Goal: Information Seeking & Learning: Find specific fact

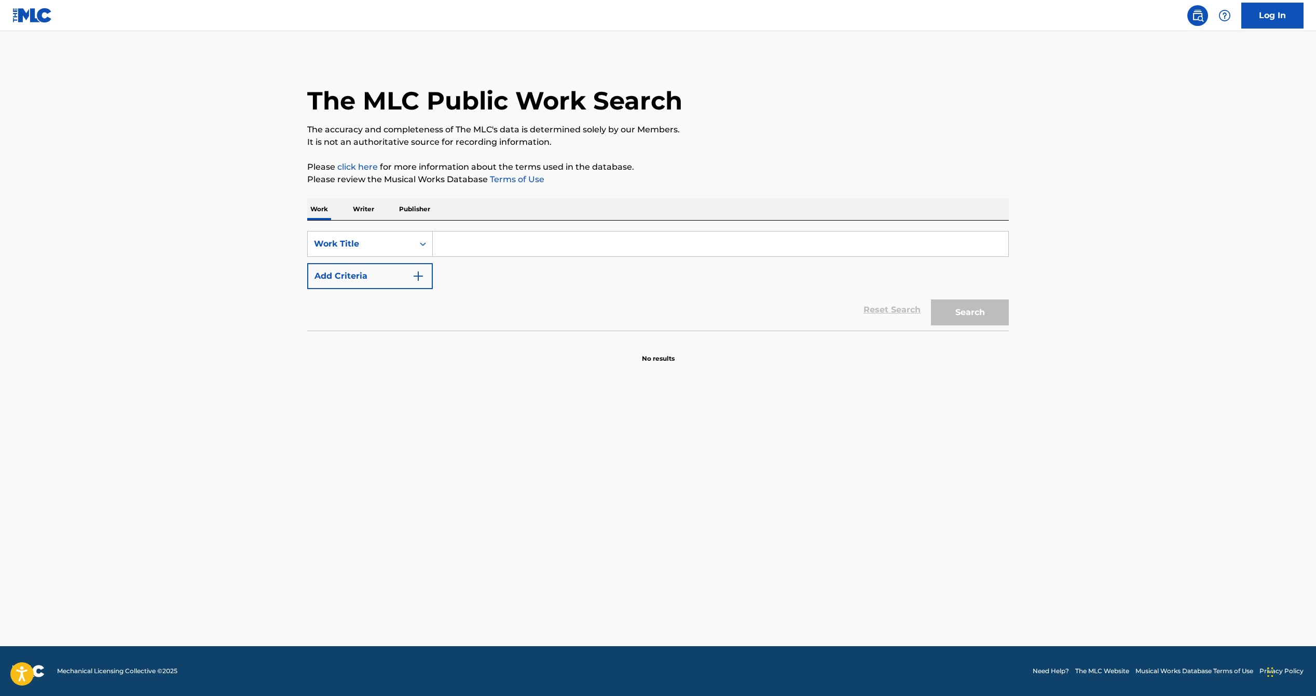
click at [494, 248] on input "Search Form" at bounding box center [721, 244] width 576 height 25
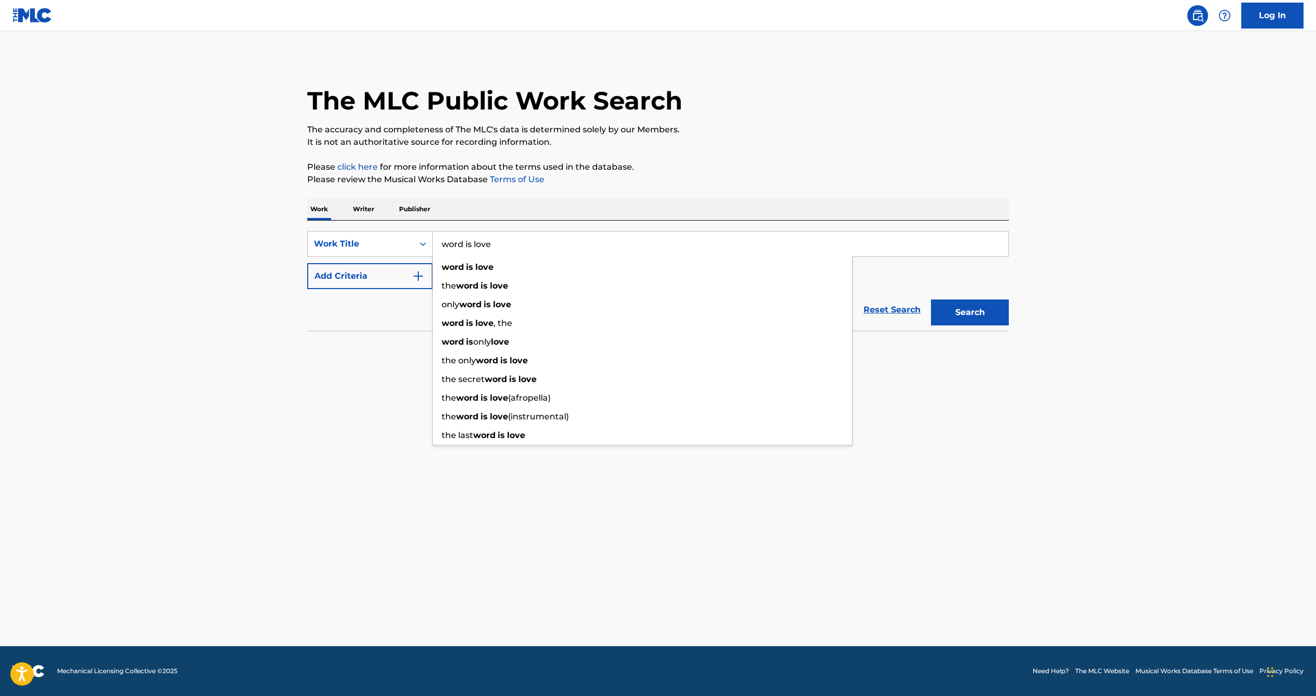
type input "word is love"
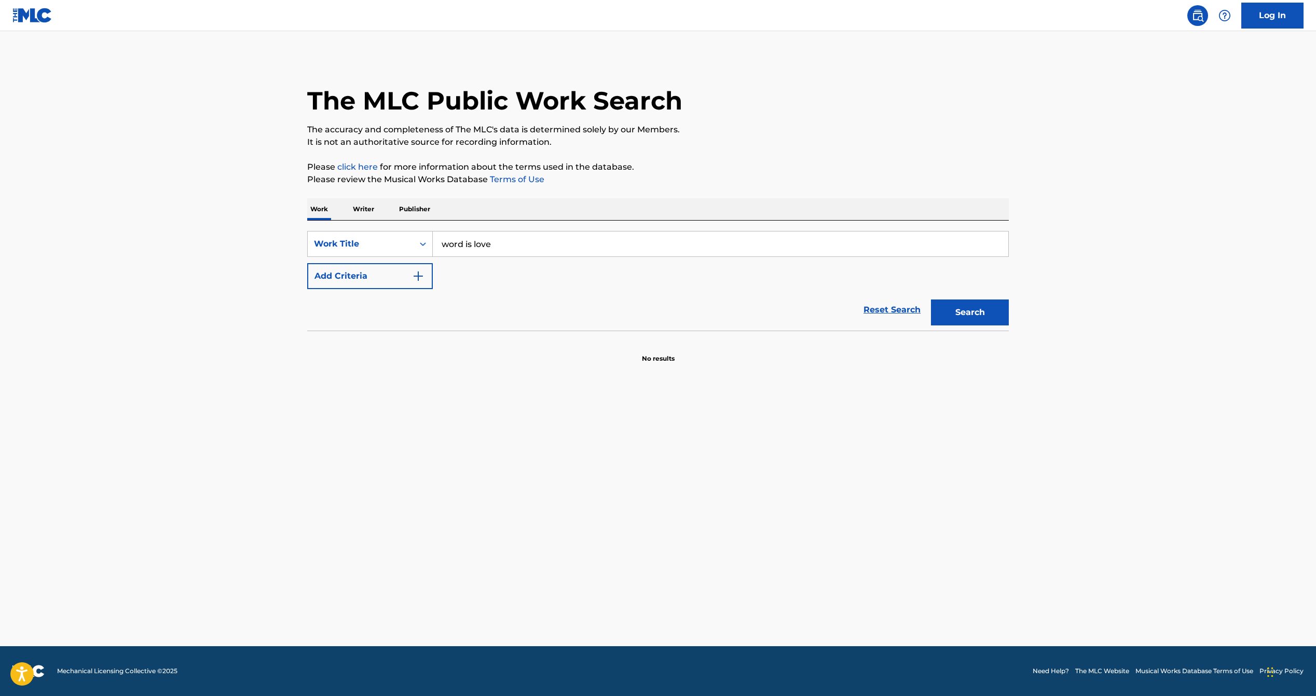
click at [444, 247] on input "word is love" at bounding box center [721, 244] width 576 height 25
type input "the word is love"
click at [379, 267] on button "Add Criteria" at bounding box center [370, 276] width 126 height 26
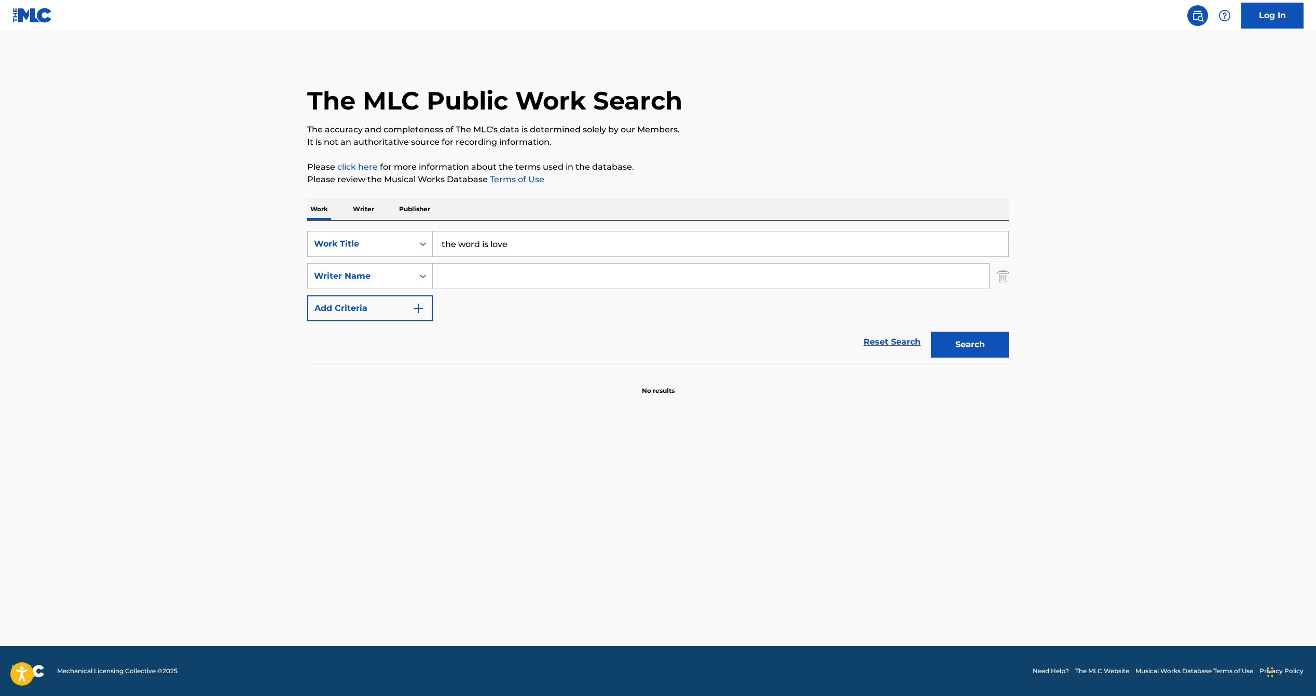
click at [477, 279] on input "Search Form" at bounding box center [711, 276] width 556 height 25
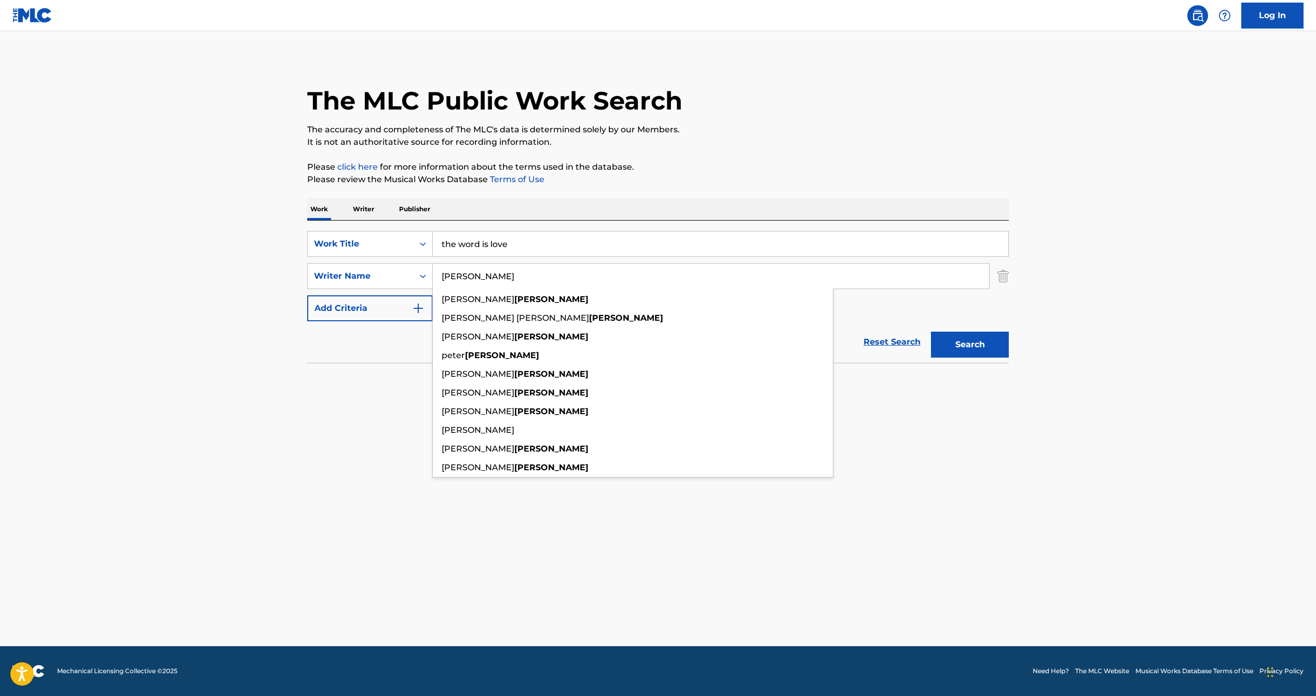
type input "hurley"
click at [931, 332] on button "Search" at bounding box center [970, 345] width 78 height 26
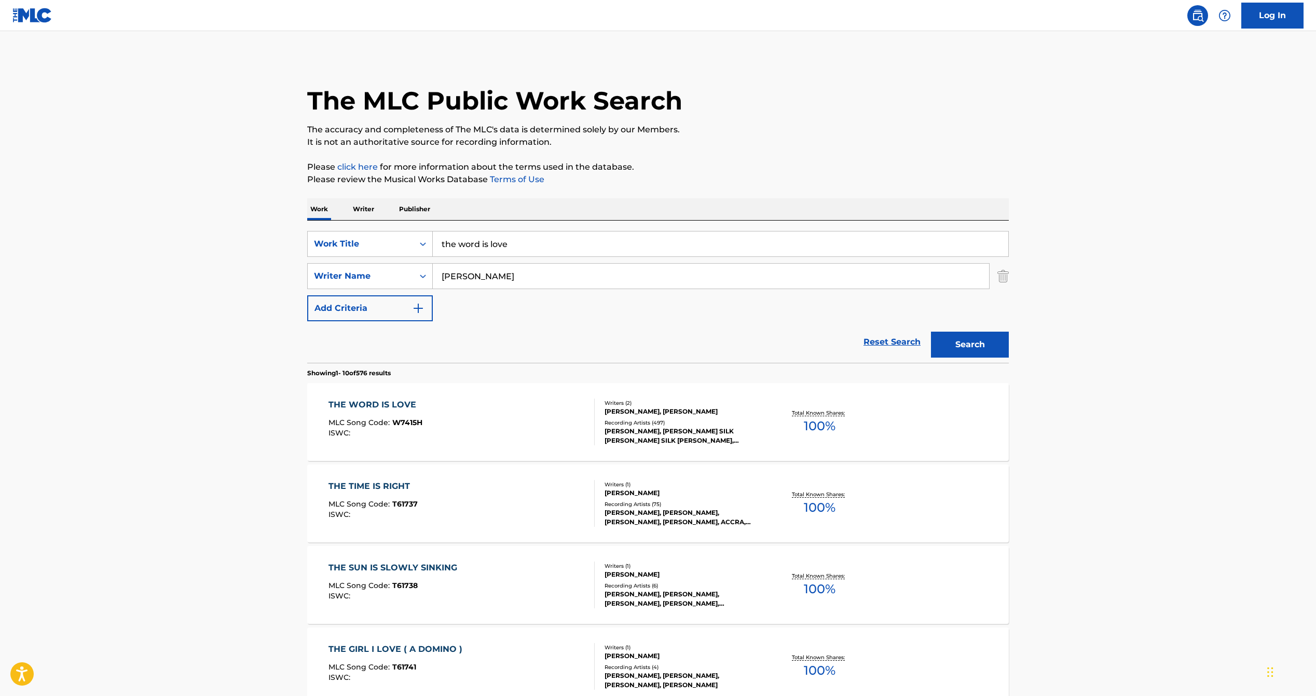
click at [824, 425] on span "100 %" at bounding box center [820, 426] width 32 height 19
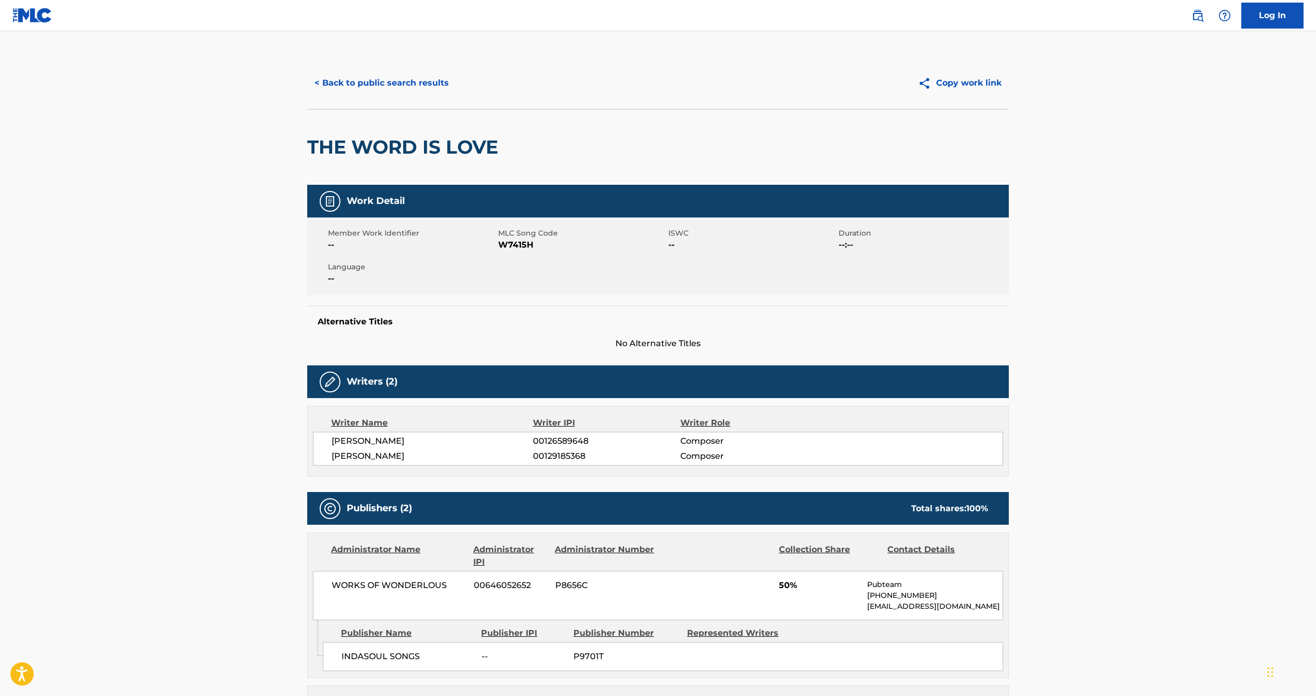
click at [409, 82] on button "< Back to public search results" at bounding box center [381, 83] width 149 height 26
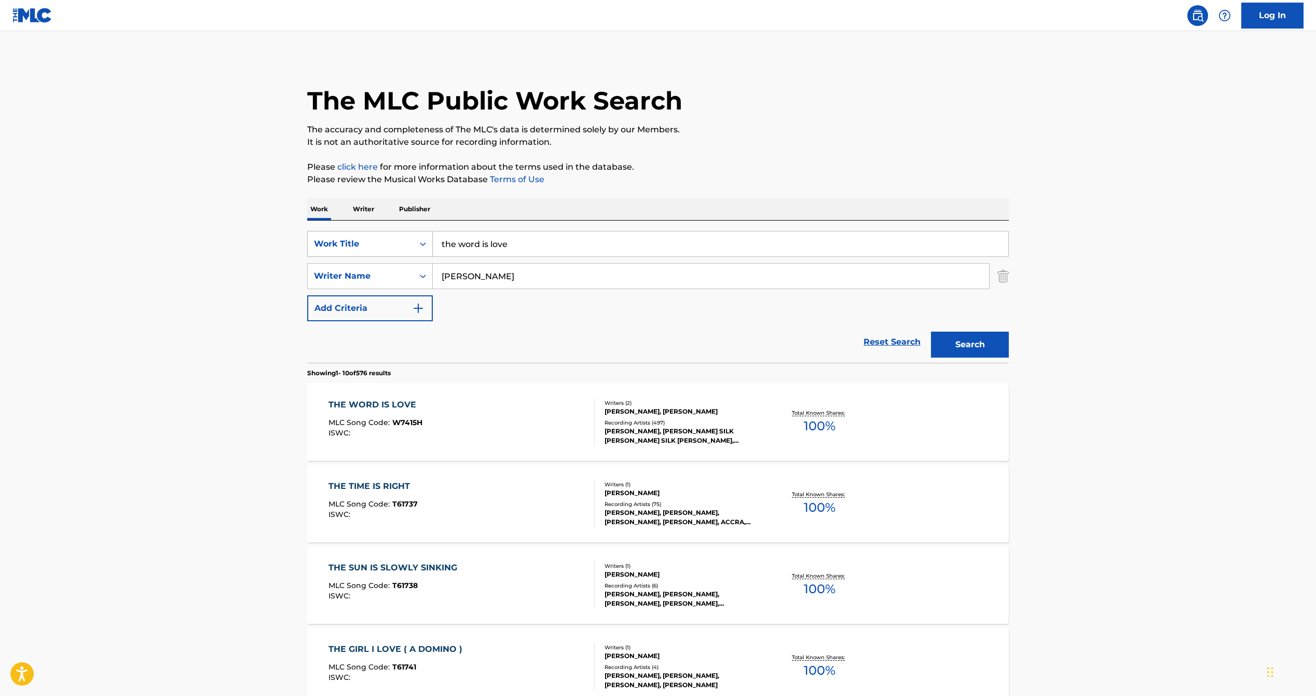
drag, startPoint x: 520, startPoint y: 247, endPoint x: 385, endPoint y: 234, distance: 136.2
click at [392, 235] on div "SearchWithCriteria77ec7b42-631b-4995-bda0-79548419d2a2 Work Title the word is l…" at bounding box center [658, 244] width 702 height 26
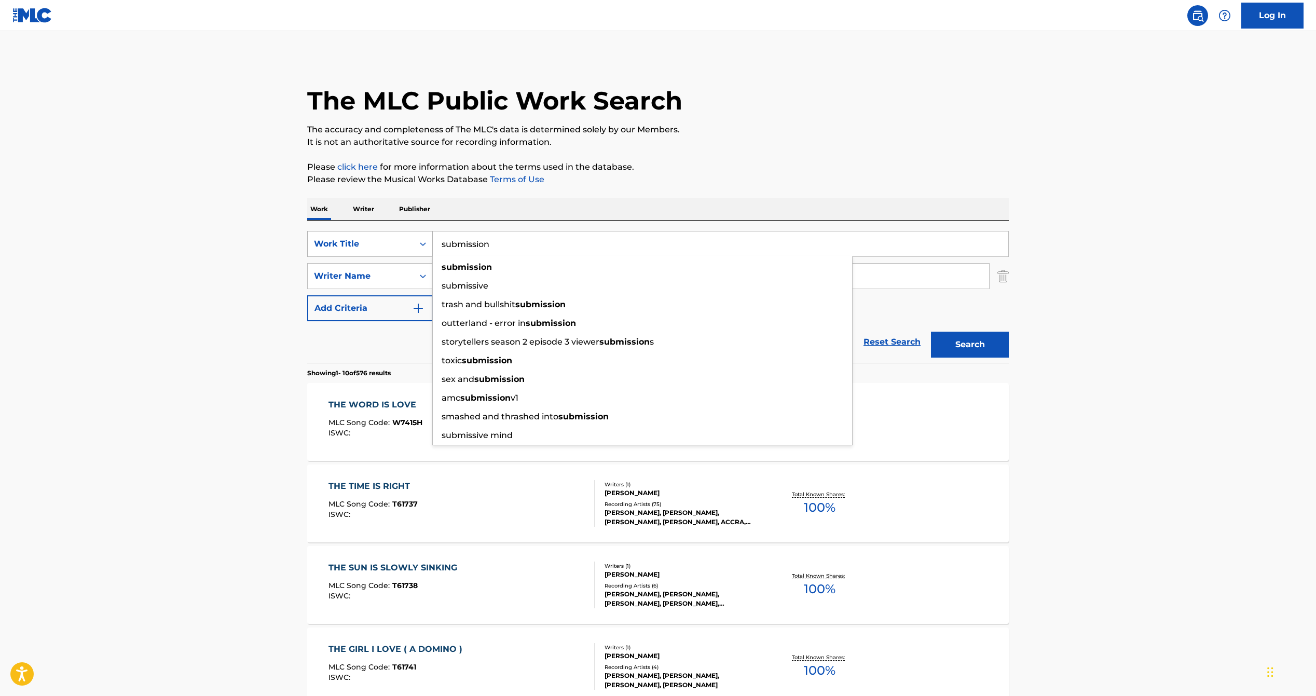
type input "submission"
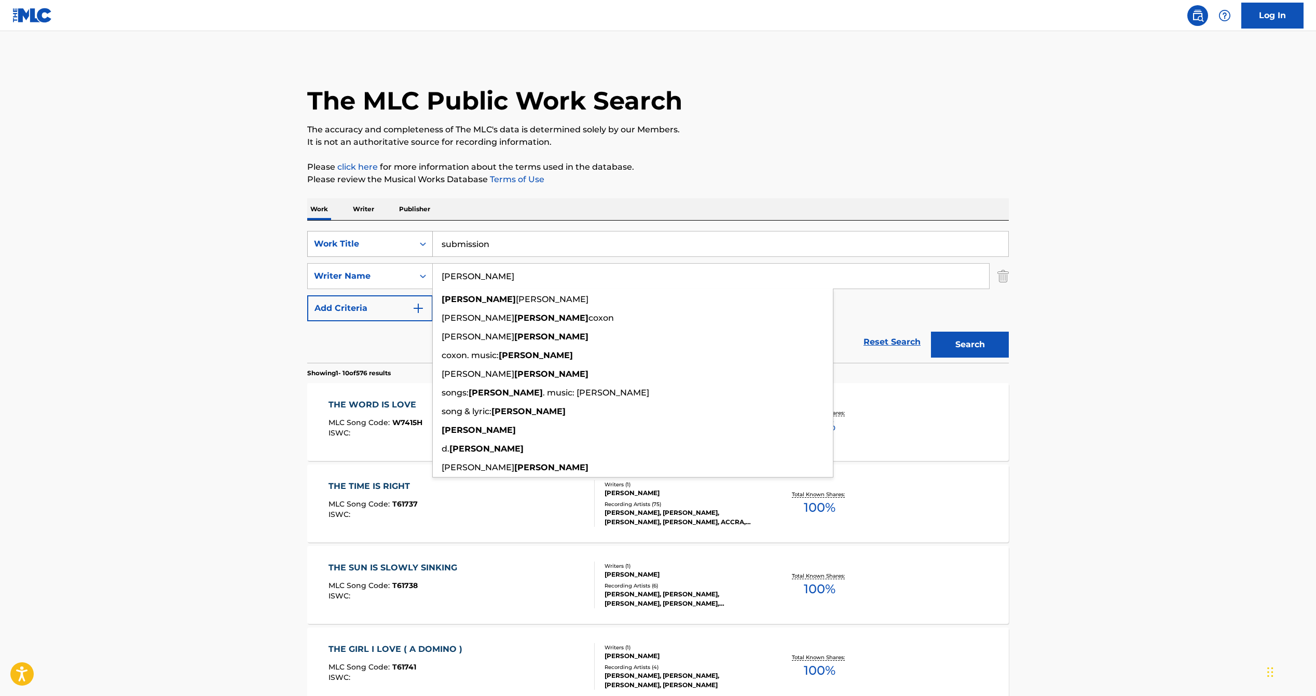
type input "albarn"
click at [931, 332] on button "Search" at bounding box center [970, 345] width 78 height 26
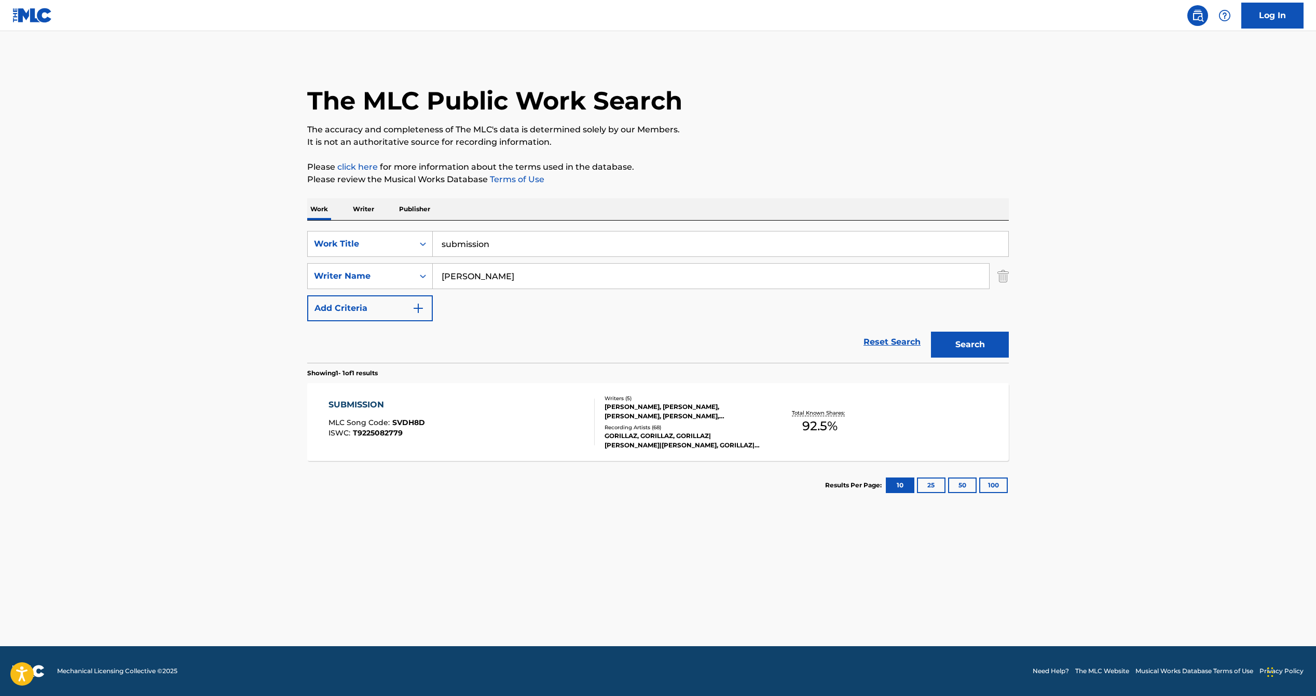
click at [822, 428] on span "92.5 %" at bounding box center [820, 426] width 35 height 19
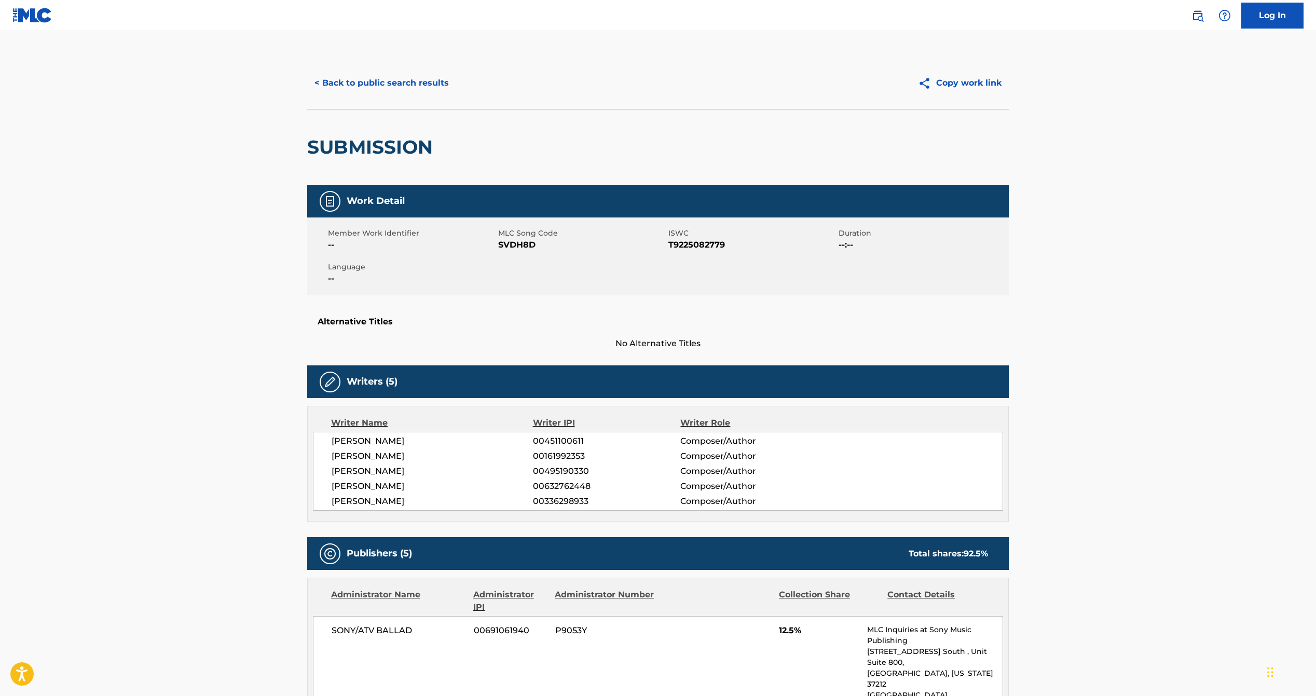
click at [339, 84] on button "< Back to public search results" at bounding box center [381, 83] width 149 height 26
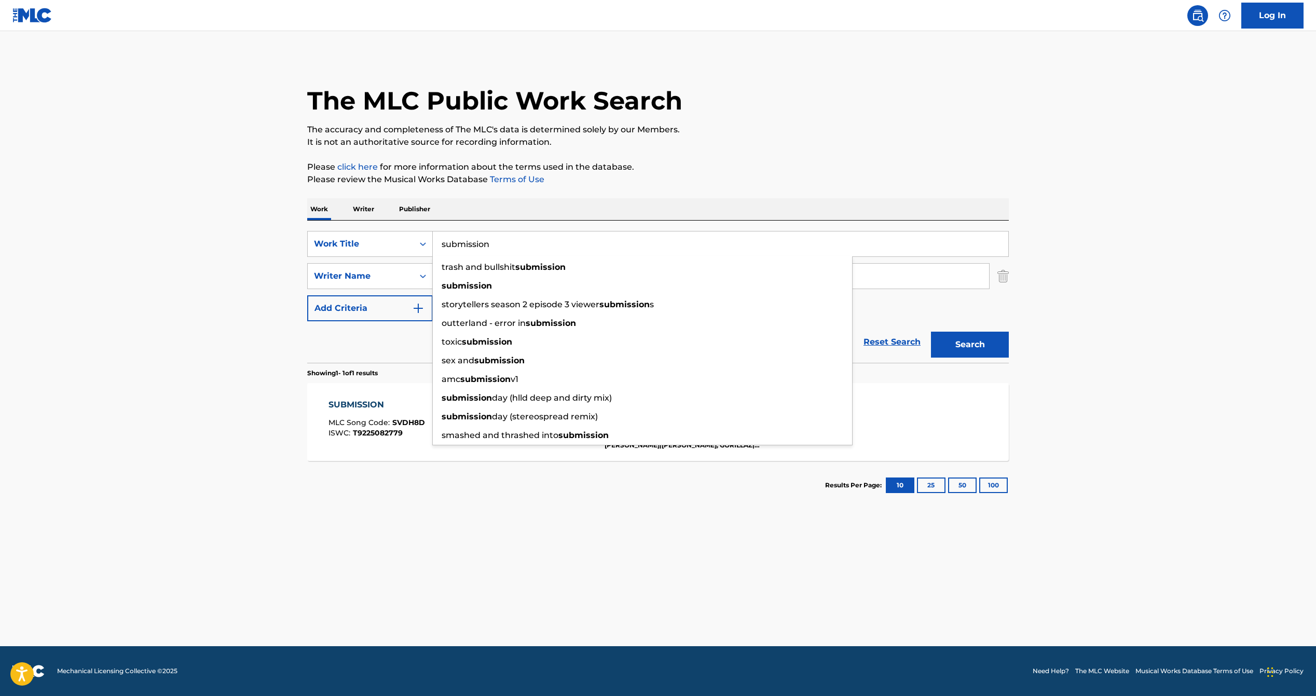
drag, startPoint x: 510, startPoint y: 243, endPoint x: 361, endPoint y: 227, distance: 149.4
click at [398, 238] on div "SearchWithCriteria77ec7b42-631b-4995-bda0-79548419d2a2 Work Title submission tr…" at bounding box center [658, 244] width 702 height 26
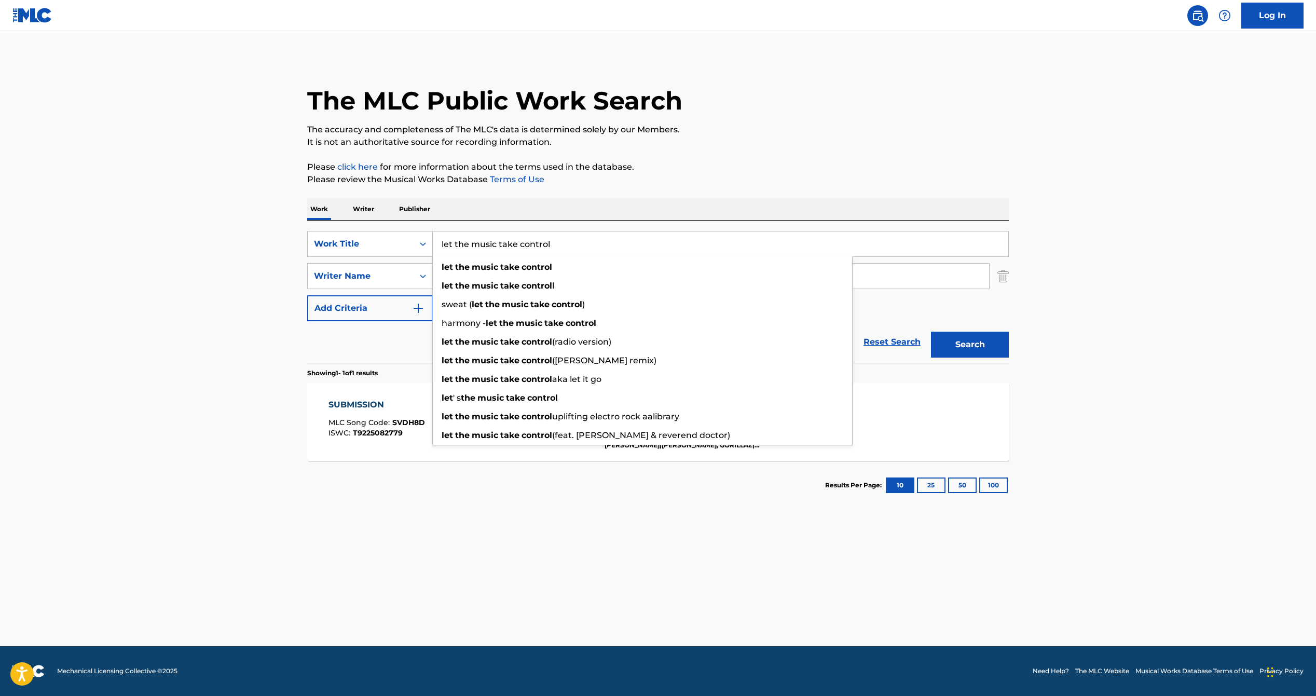
type input "let the music take control"
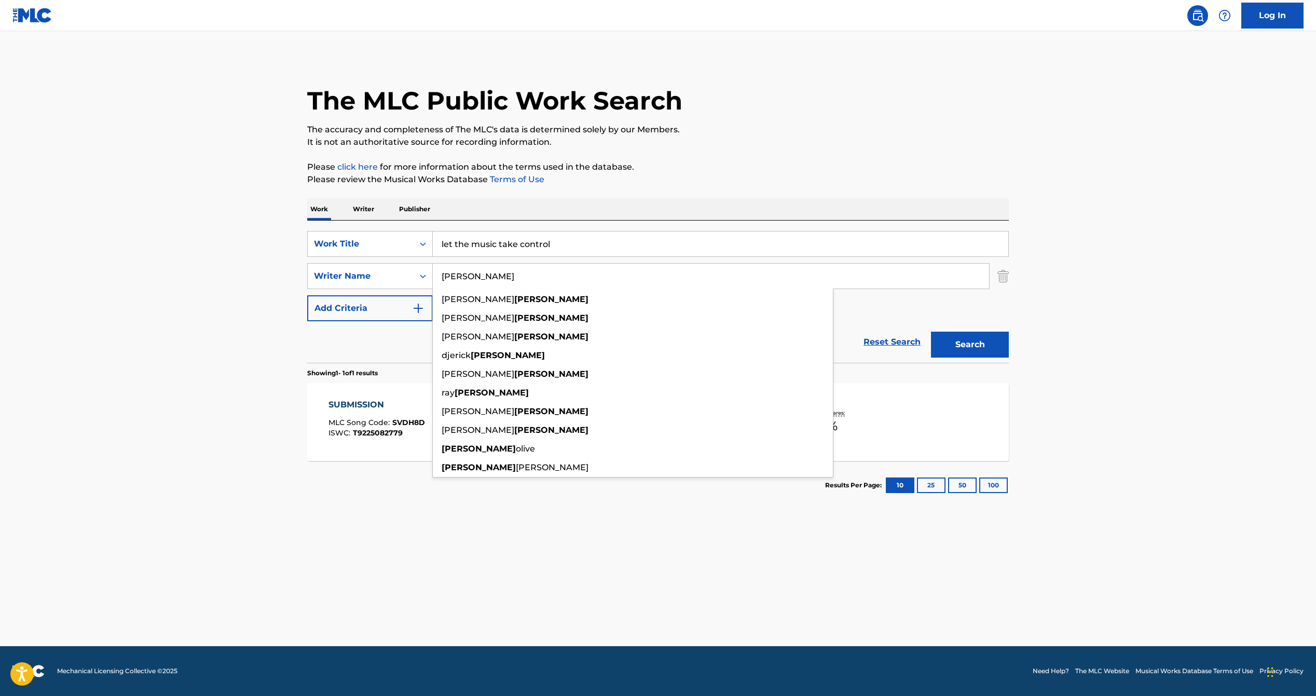
type input "hurley"
click at [931, 332] on button "Search" at bounding box center [970, 345] width 78 height 26
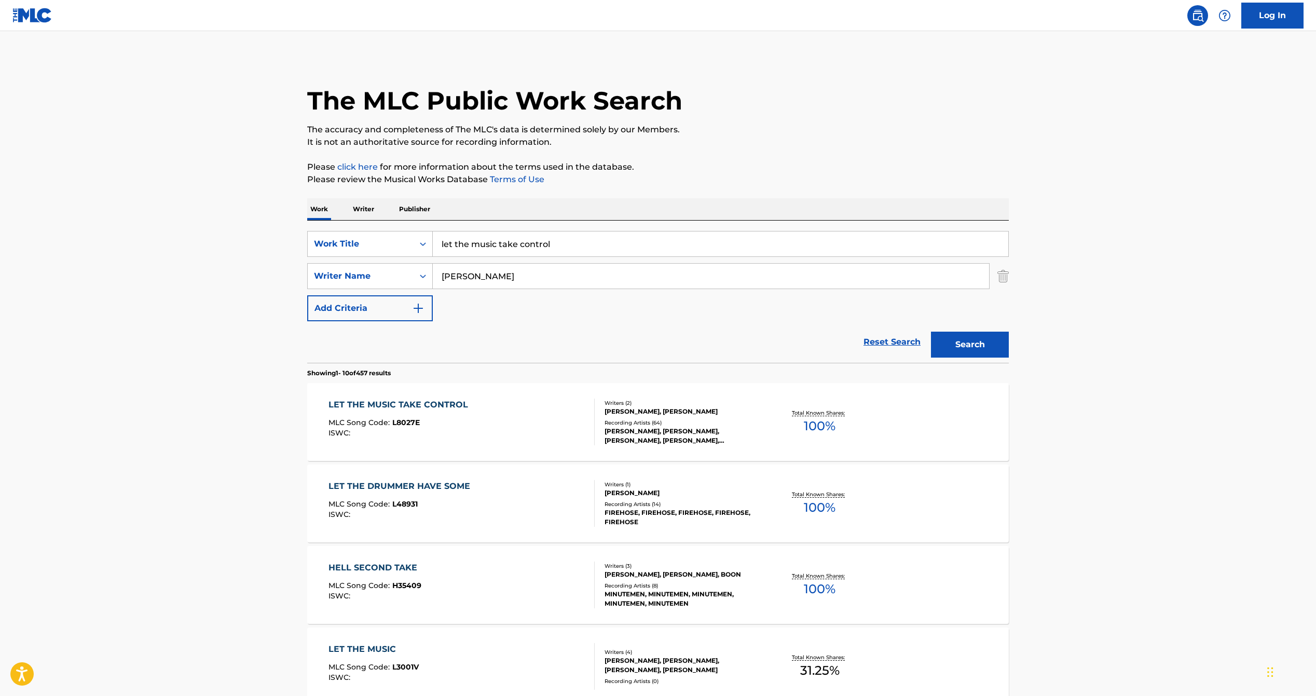
click at [817, 432] on span "100 %" at bounding box center [820, 426] width 32 height 19
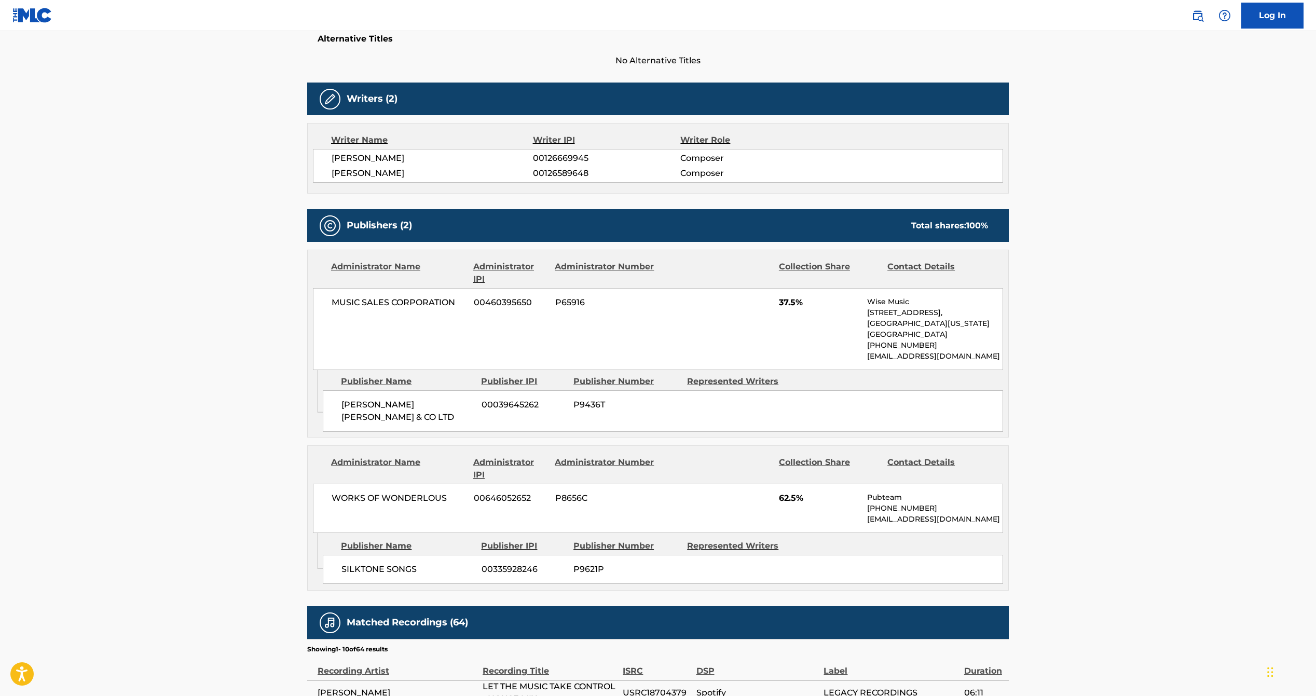
scroll to position [286, 0]
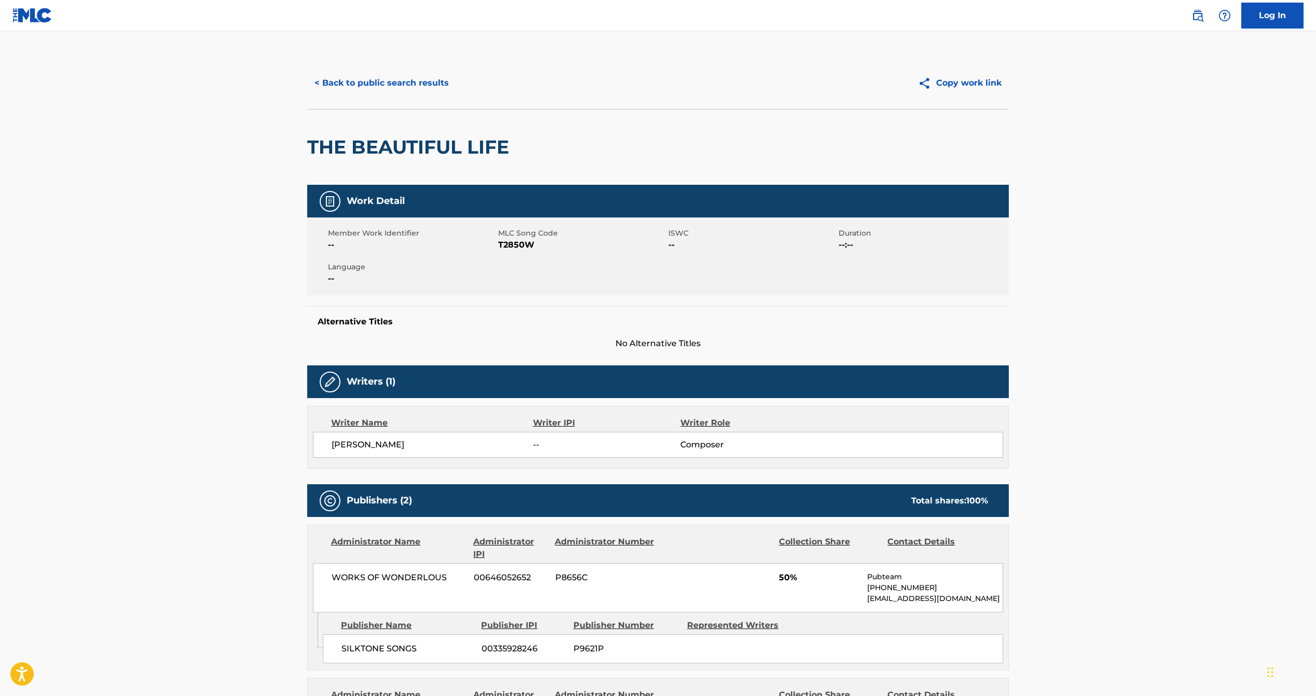
click at [386, 83] on button "< Back to public search results" at bounding box center [381, 83] width 149 height 26
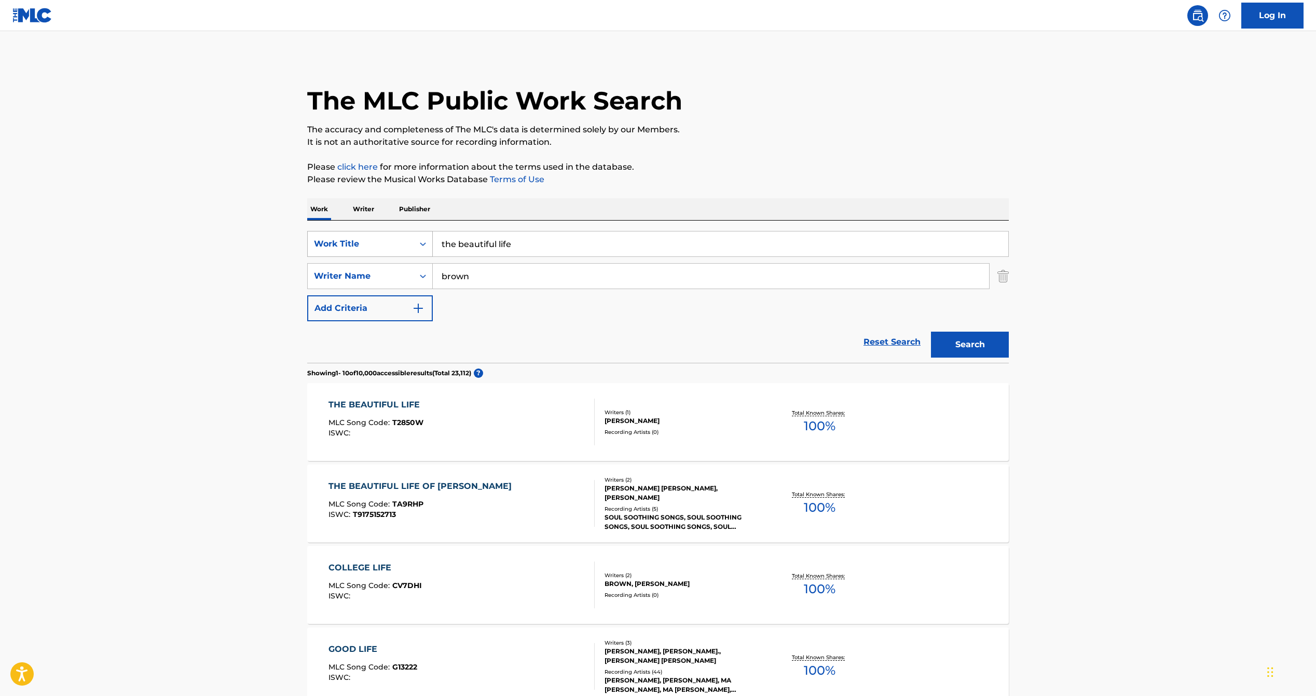
drag, startPoint x: 456, startPoint y: 241, endPoint x: 371, endPoint y: 234, distance: 84.9
click at [372, 235] on div "SearchWithCriteria6ac03432-85c0-43d0-a121-539656bae817 Work Title the beautiful…" at bounding box center [658, 244] width 702 height 26
type input "waiting on my angel"
drag, startPoint x: 464, startPoint y: 278, endPoint x: 390, endPoint y: 264, distance: 75.0
click at [392, 266] on div "SearchWithCriteriab6e44f7e-c437-4db1-adf0-ac47e0002cc0 option Writer Name, sele…" at bounding box center [658, 276] width 702 height 26
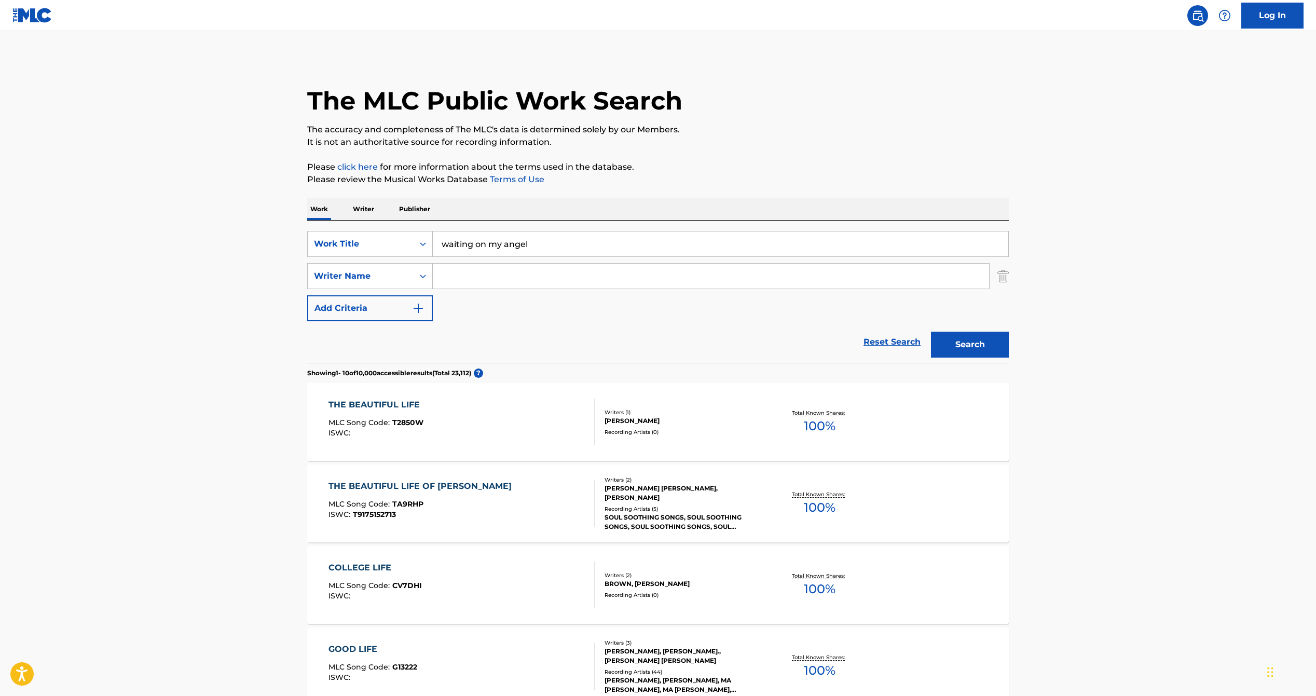
click at [977, 342] on button "Search" at bounding box center [970, 345] width 78 height 26
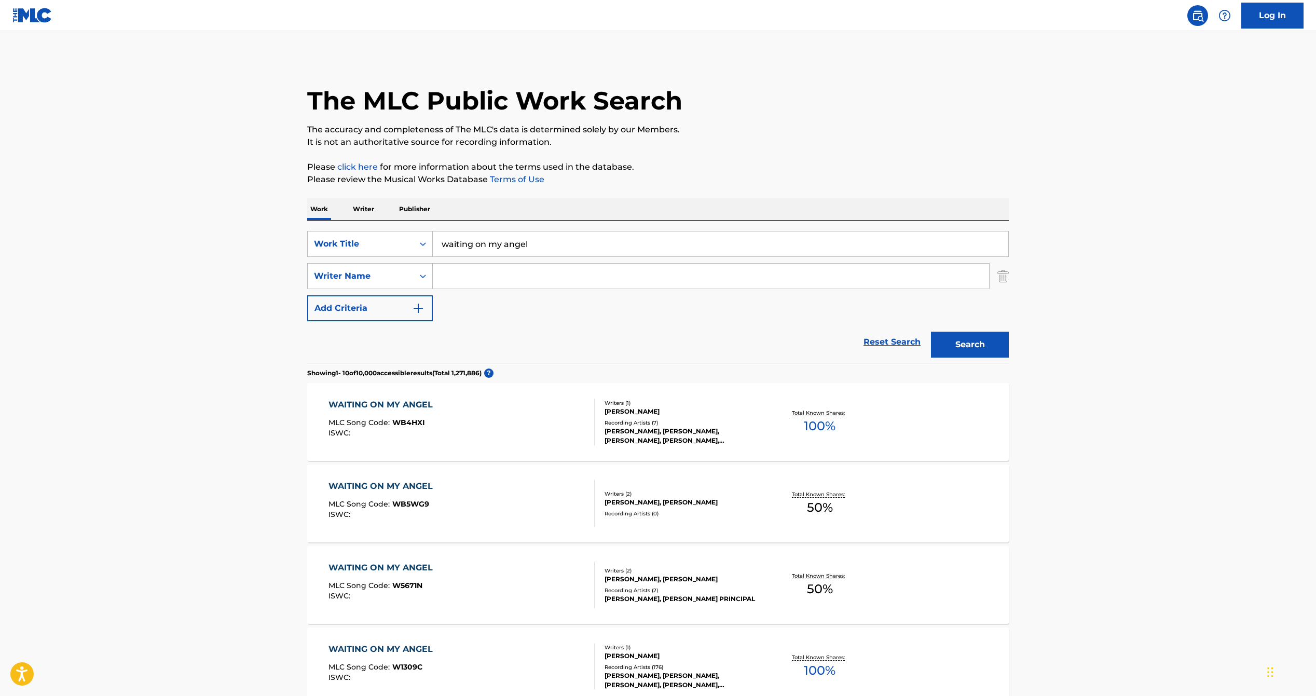
click at [811, 503] on span "50 %" at bounding box center [820, 507] width 26 height 19
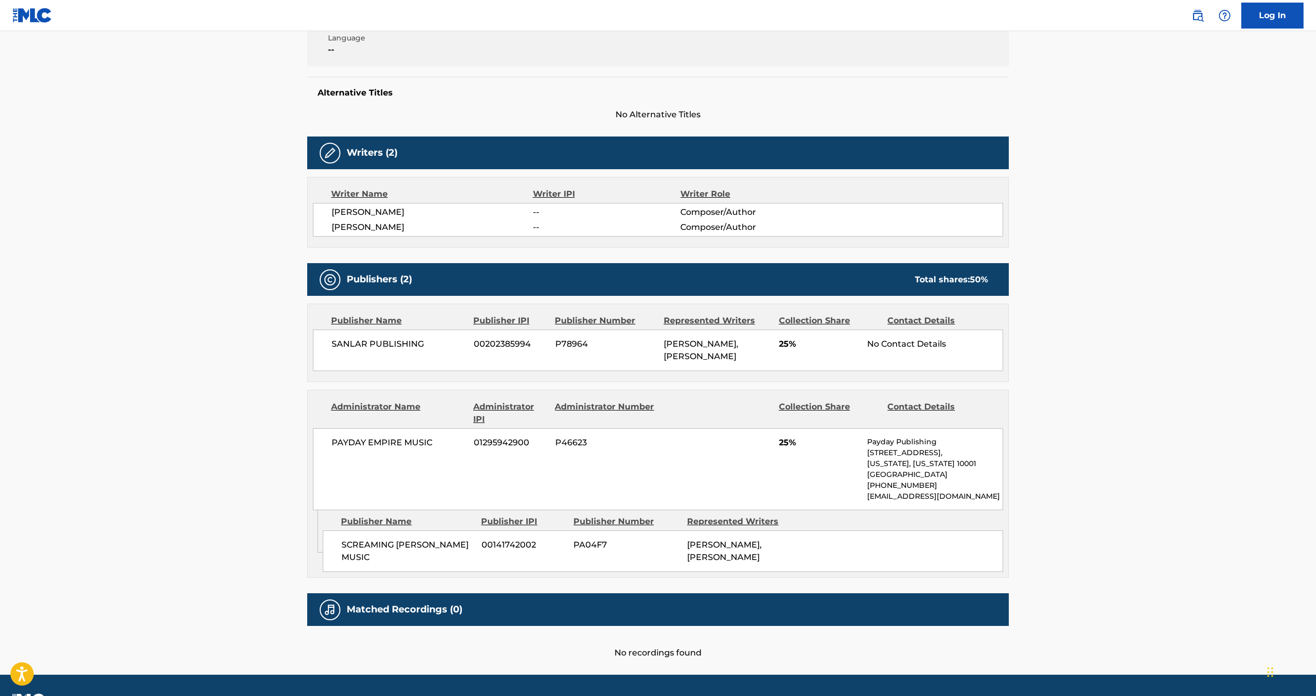
scroll to position [233, 0]
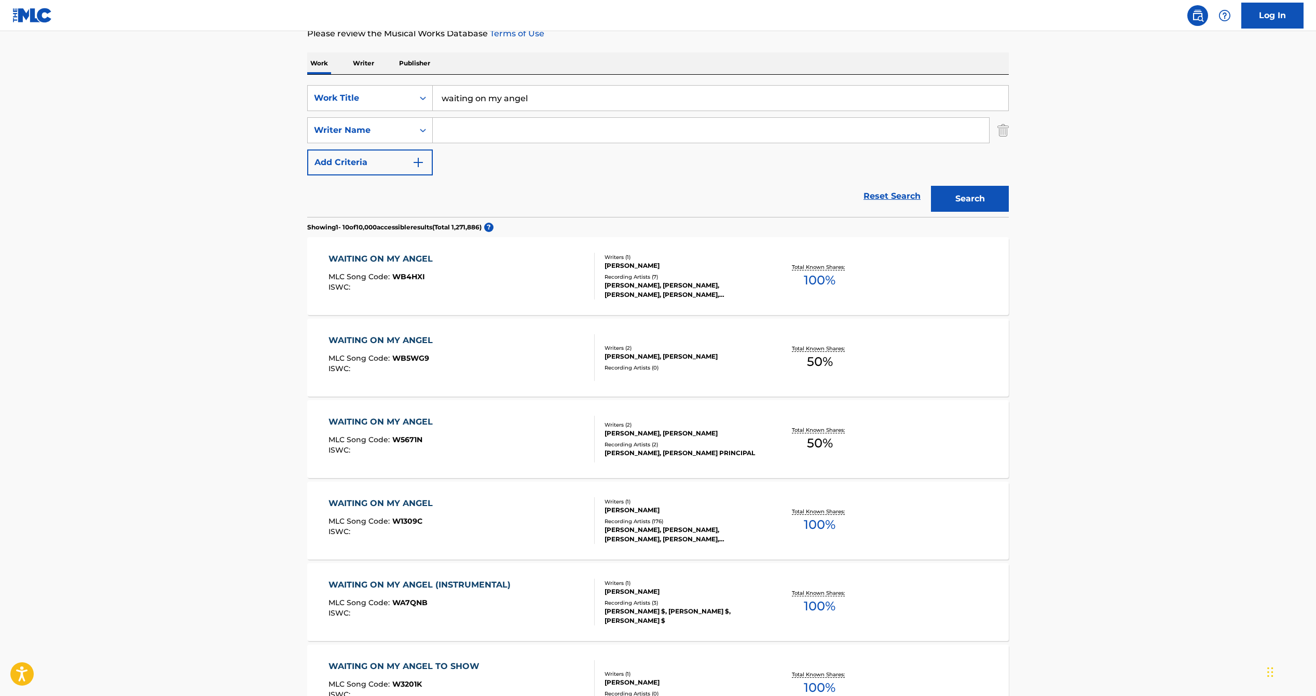
scroll to position [154, 0]
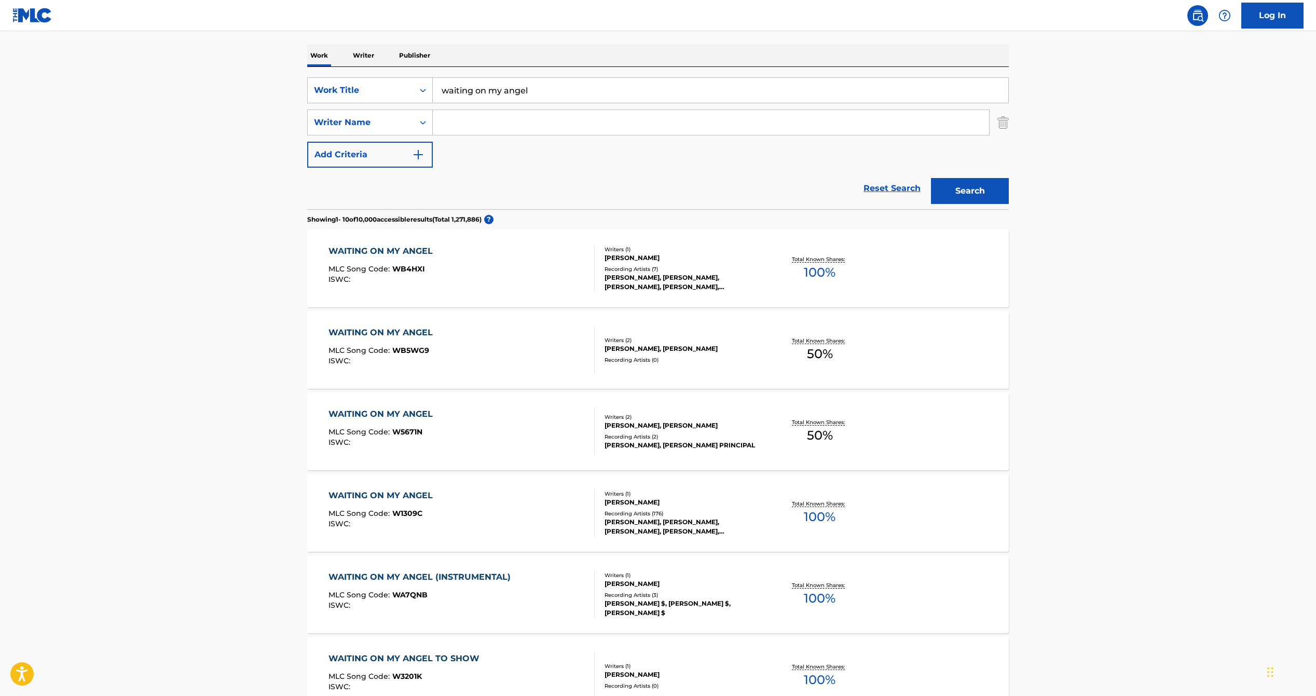
click at [820, 430] on span "50 %" at bounding box center [820, 435] width 26 height 19
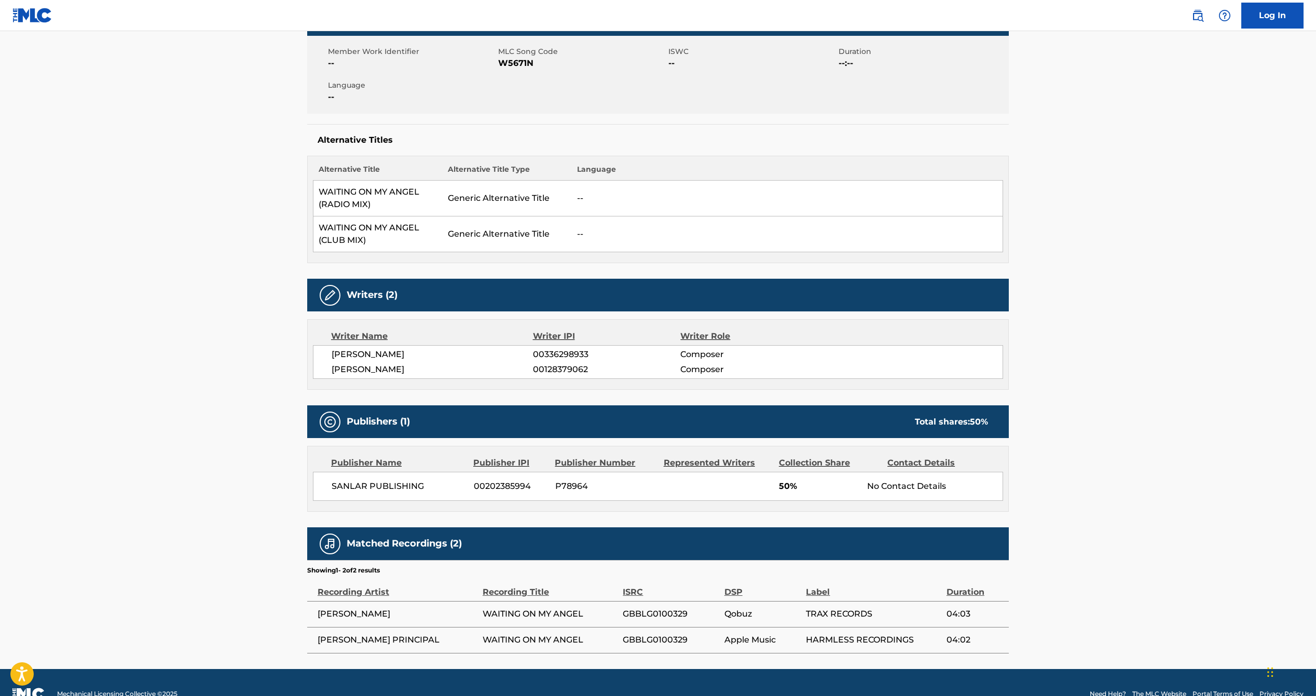
scroll to position [201, 0]
